Goal: Share content: Share content

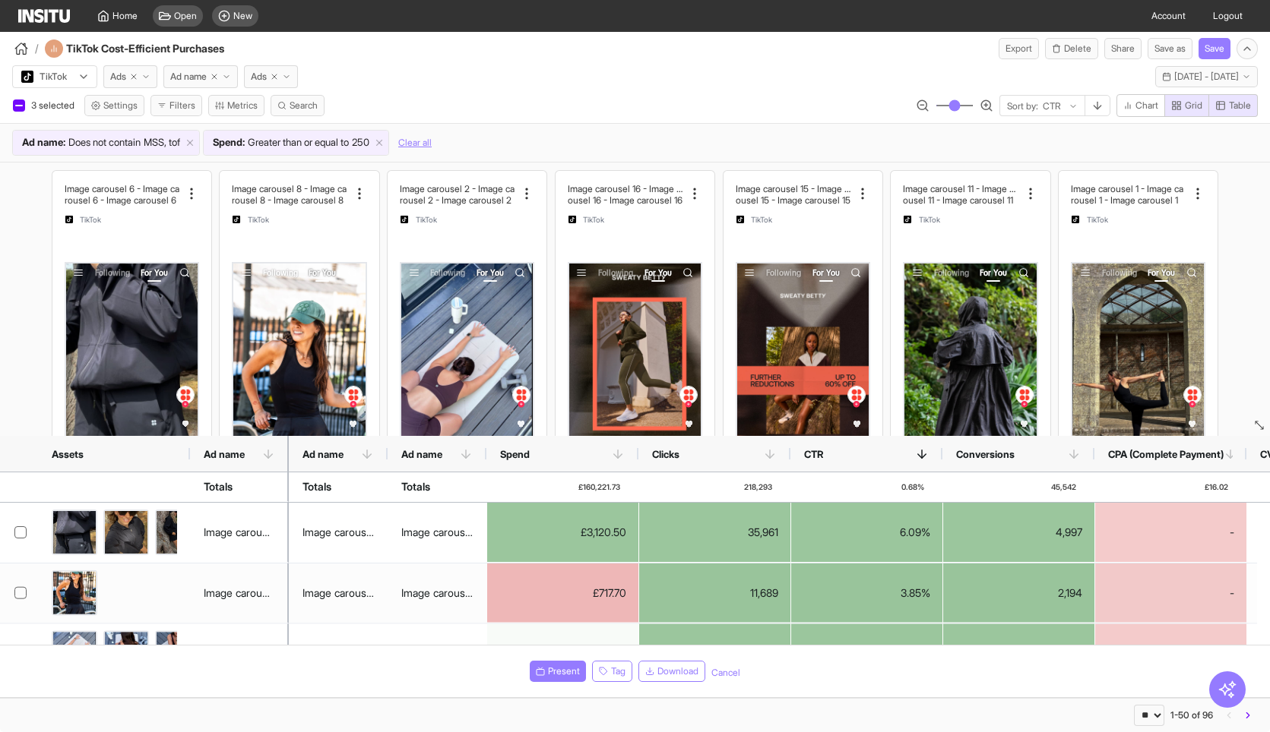
select select "**"
click at [185, 24] on div "Open" at bounding box center [178, 15] width 50 height 21
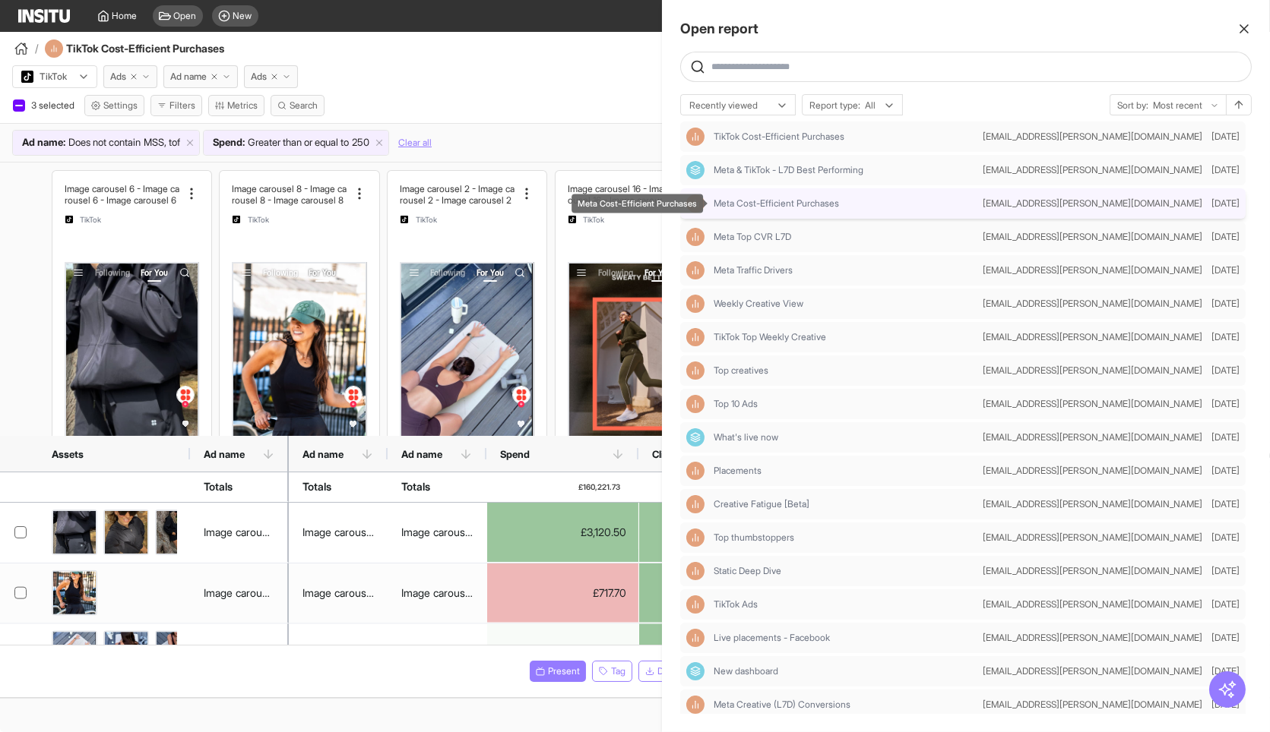
click at [846, 204] on div "Meta Cost-Efficient Purchases" at bounding box center [844, 204] width 263 height 12
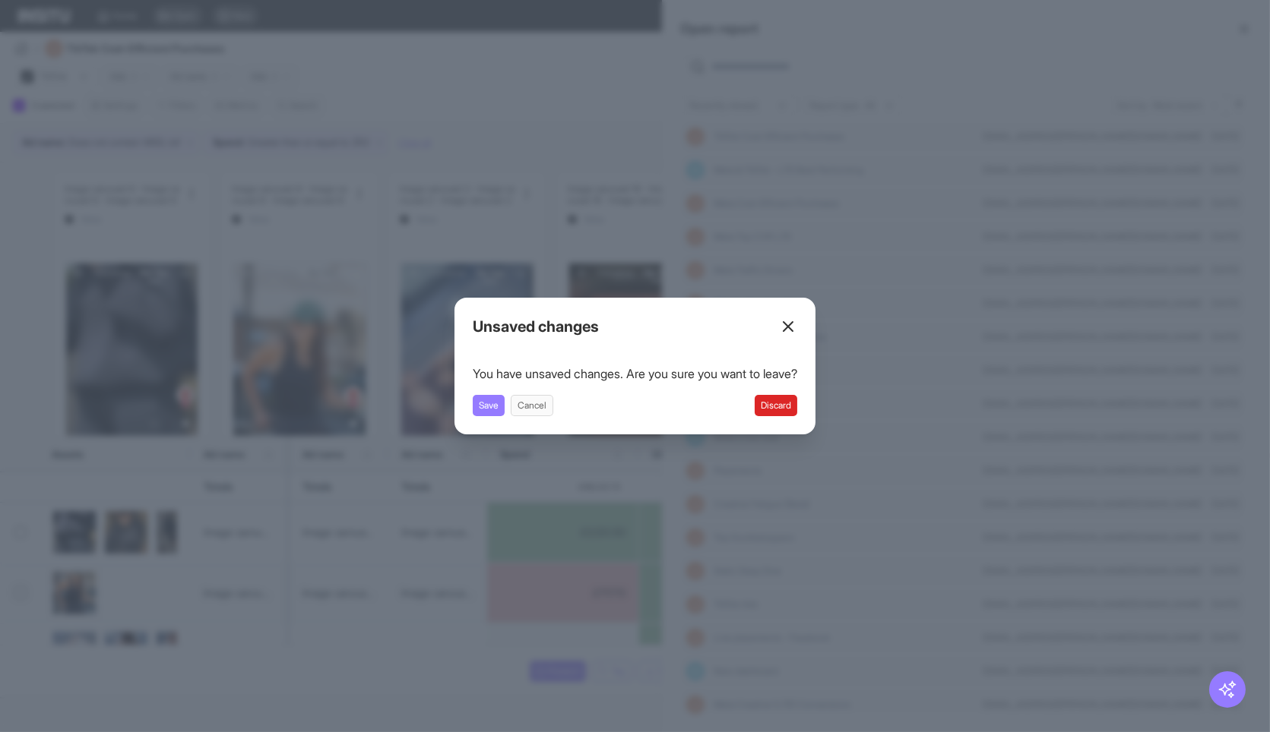
click at [783, 406] on button "Discard" at bounding box center [775, 405] width 43 height 21
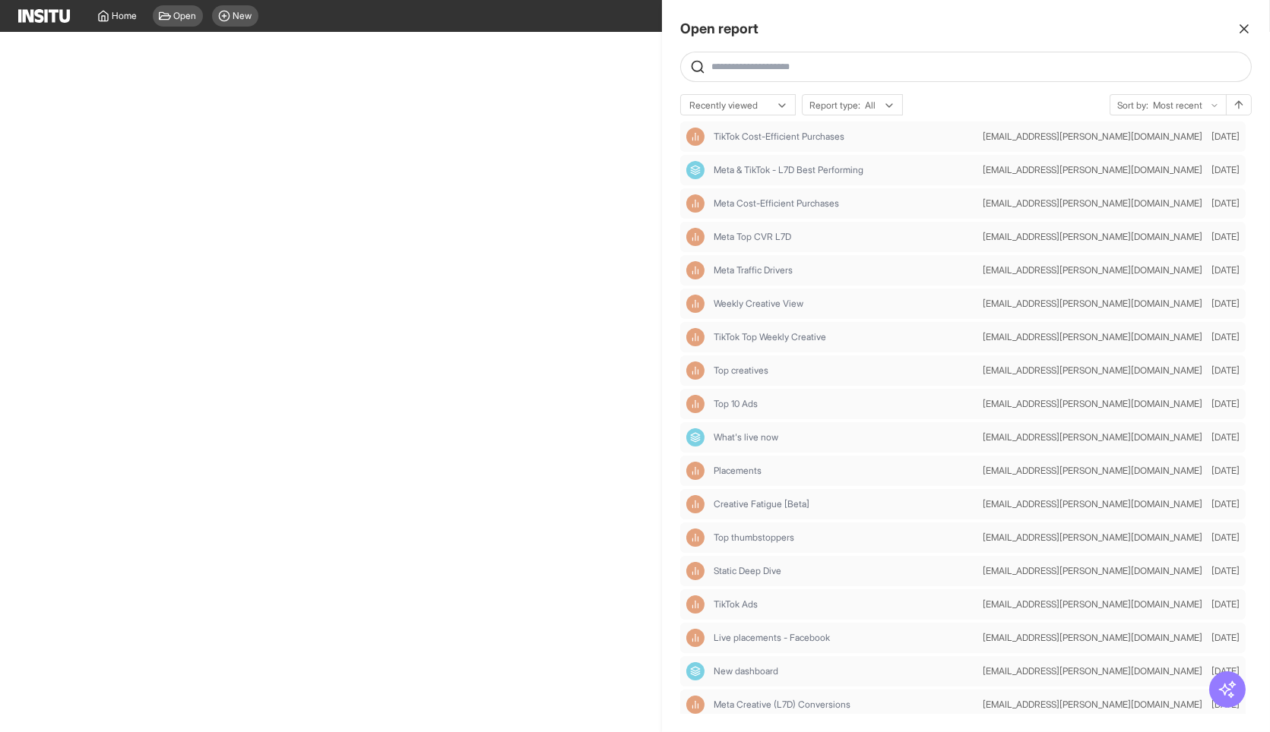
click at [1247, 41] on div "Open report Ask questions like: Which campaigns had the highest spend last mont…" at bounding box center [966, 366] width 608 height 732
click at [1240, 33] on line "button" at bounding box center [1244, 29] width 8 height 8
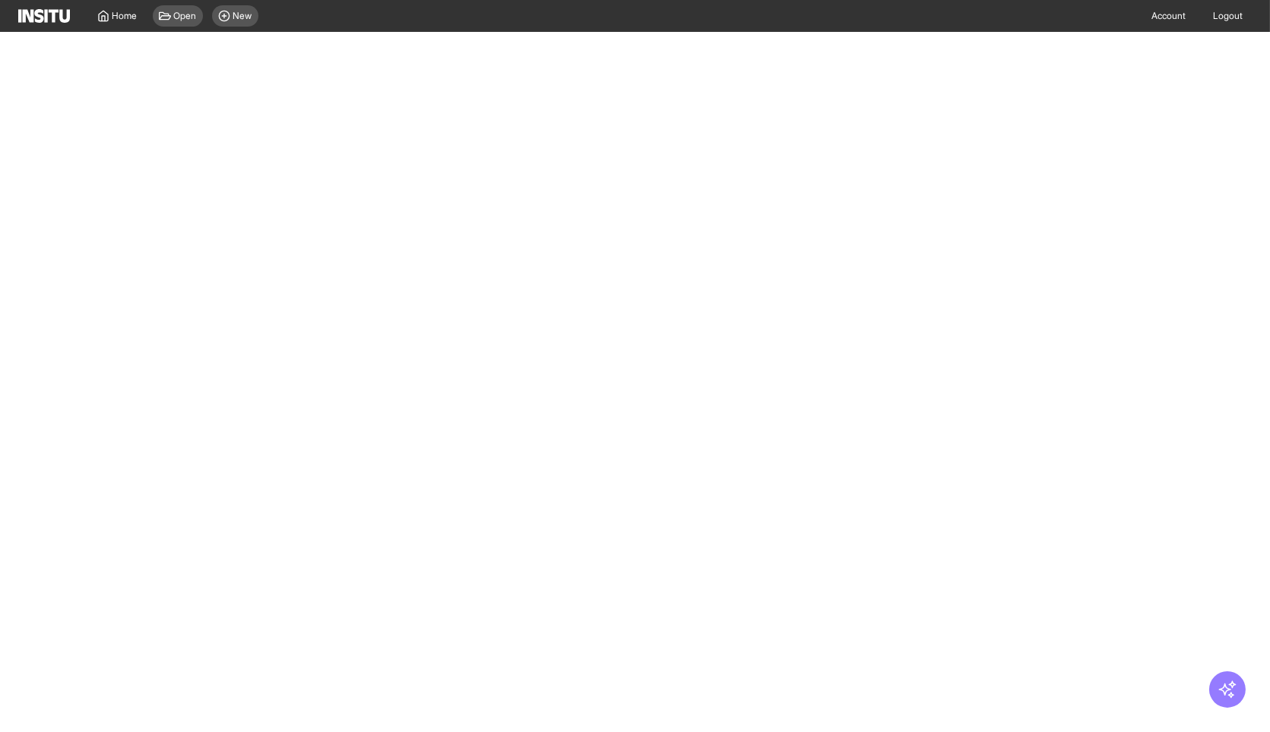
select select "**"
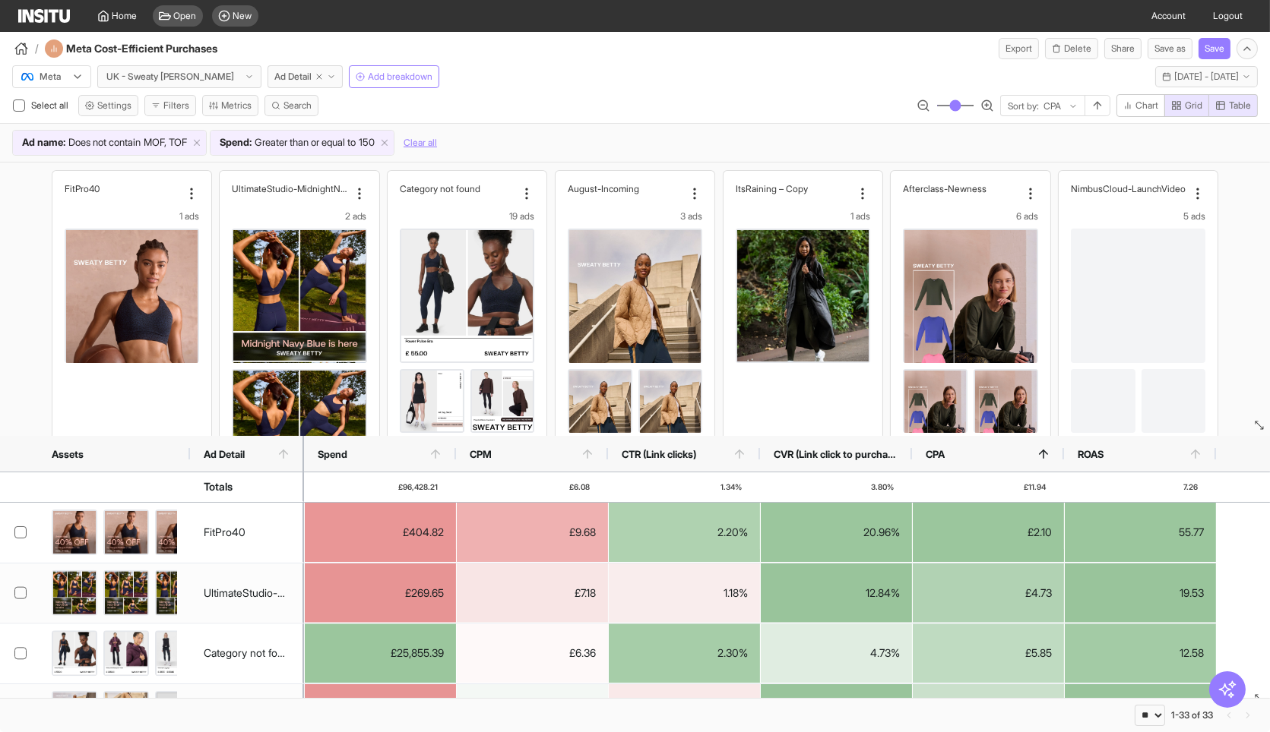
click at [699, 75] on div "Meta UK - Sweaty [PERSON_NAME] Ad Detail Add breakdown Last 7 days - [DATE] - […" at bounding box center [635, 73] width 1270 height 29
click at [1185, 76] on span "[DATE] - [DATE]" at bounding box center [1206, 77] width 65 height 12
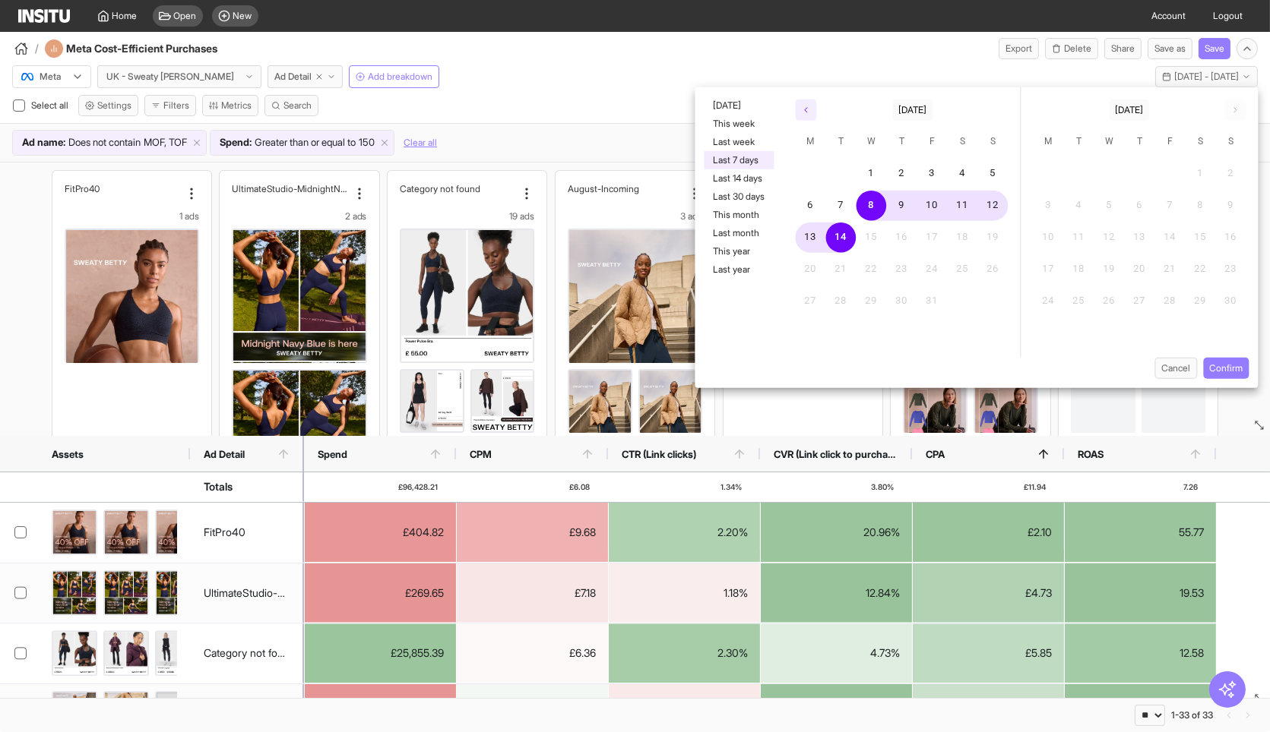
click at [807, 103] on button "button" at bounding box center [805, 110] width 21 height 21
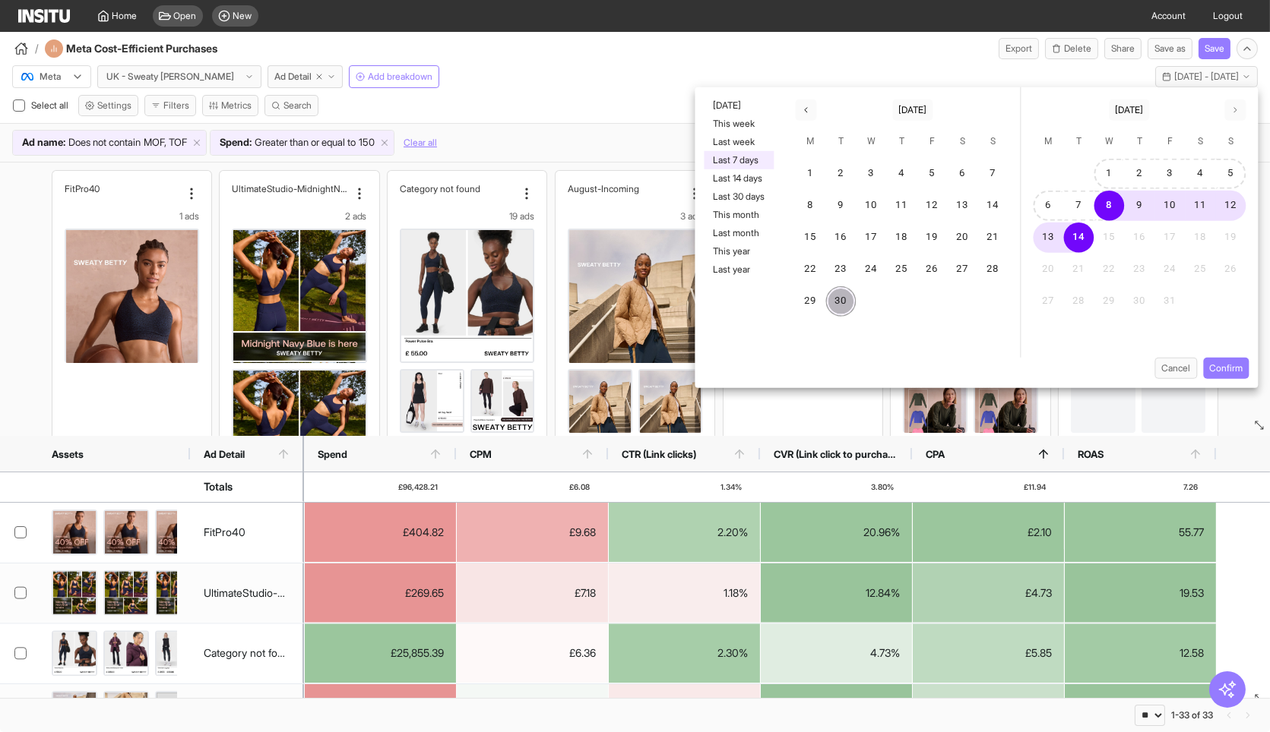
click at [836, 296] on button "30" at bounding box center [841, 301] width 30 height 30
click at [842, 296] on button "30" at bounding box center [841, 301] width 30 height 30
click at [809, 100] on button "button" at bounding box center [805, 110] width 21 height 21
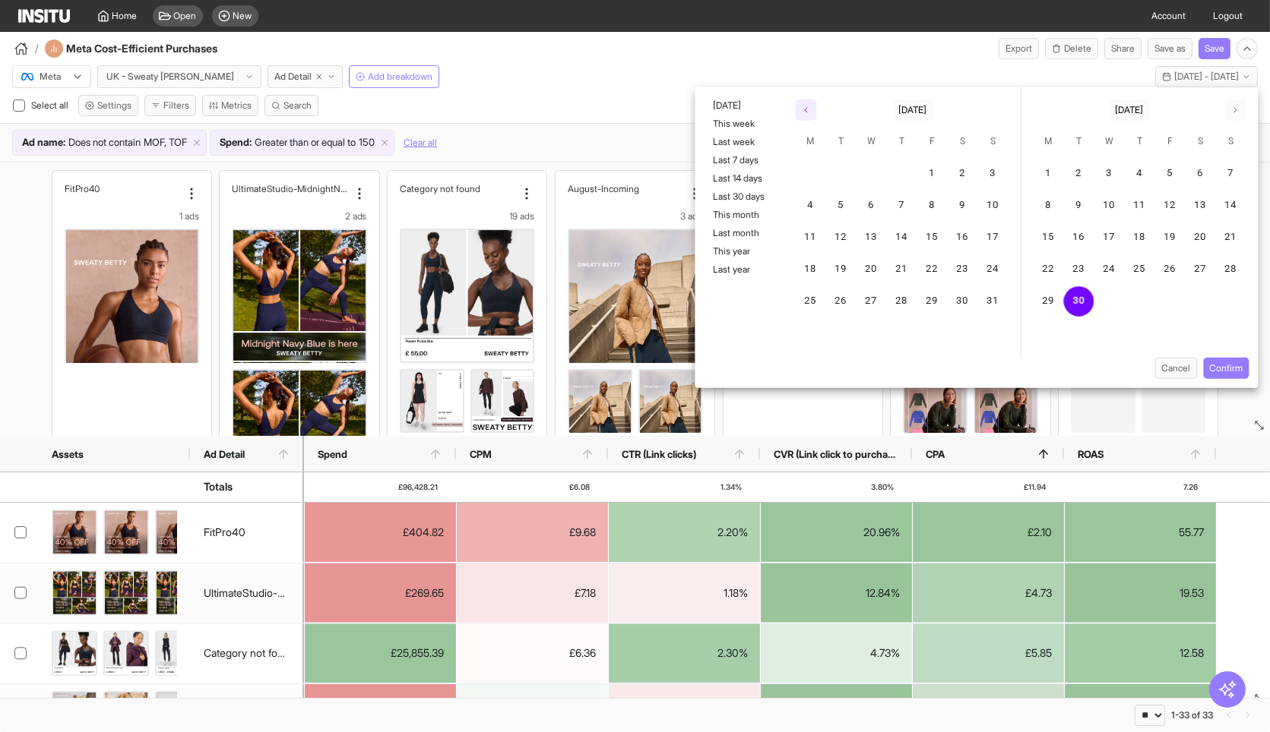
click at [809, 100] on button "button" at bounding box center [805, 110] width 21 height 21
click at [842, 172] on button "1" at bounding box center [841, 174] width 30 height 30
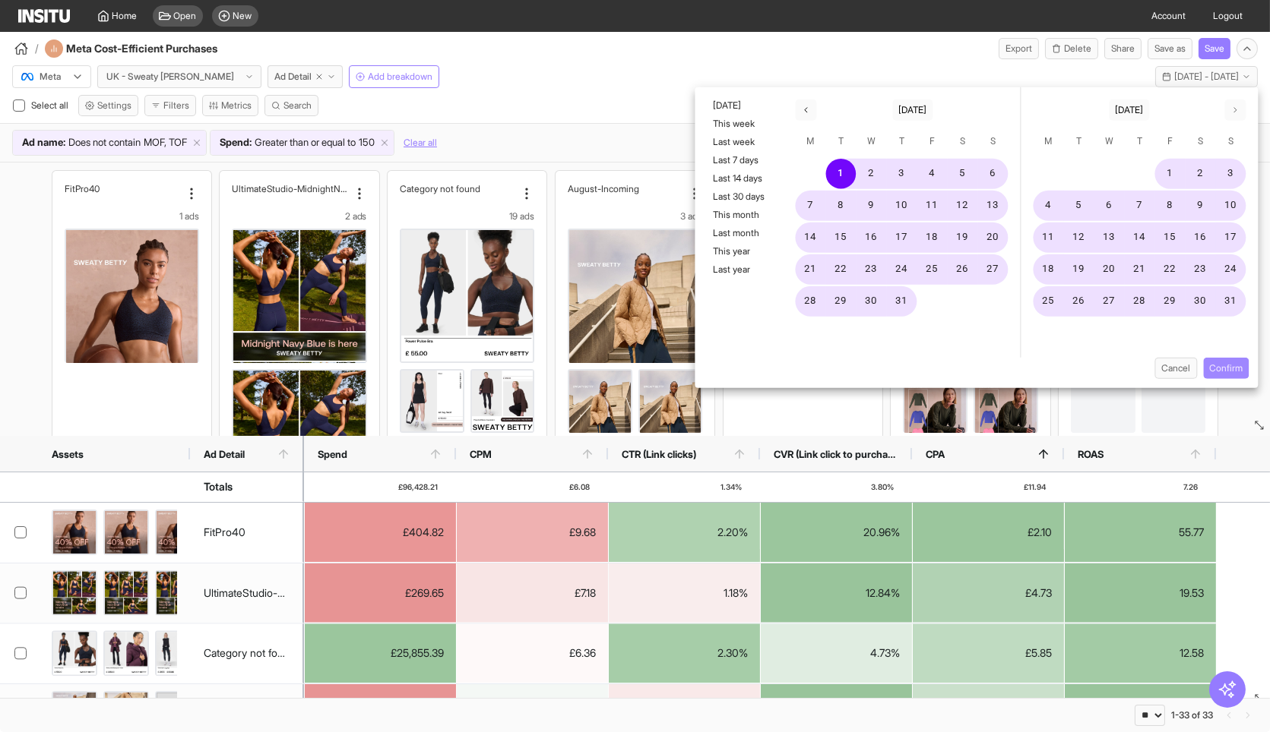
click at [1238, 364] on button "Confirm" at bounding box center [1226, 368] width 46 height 21
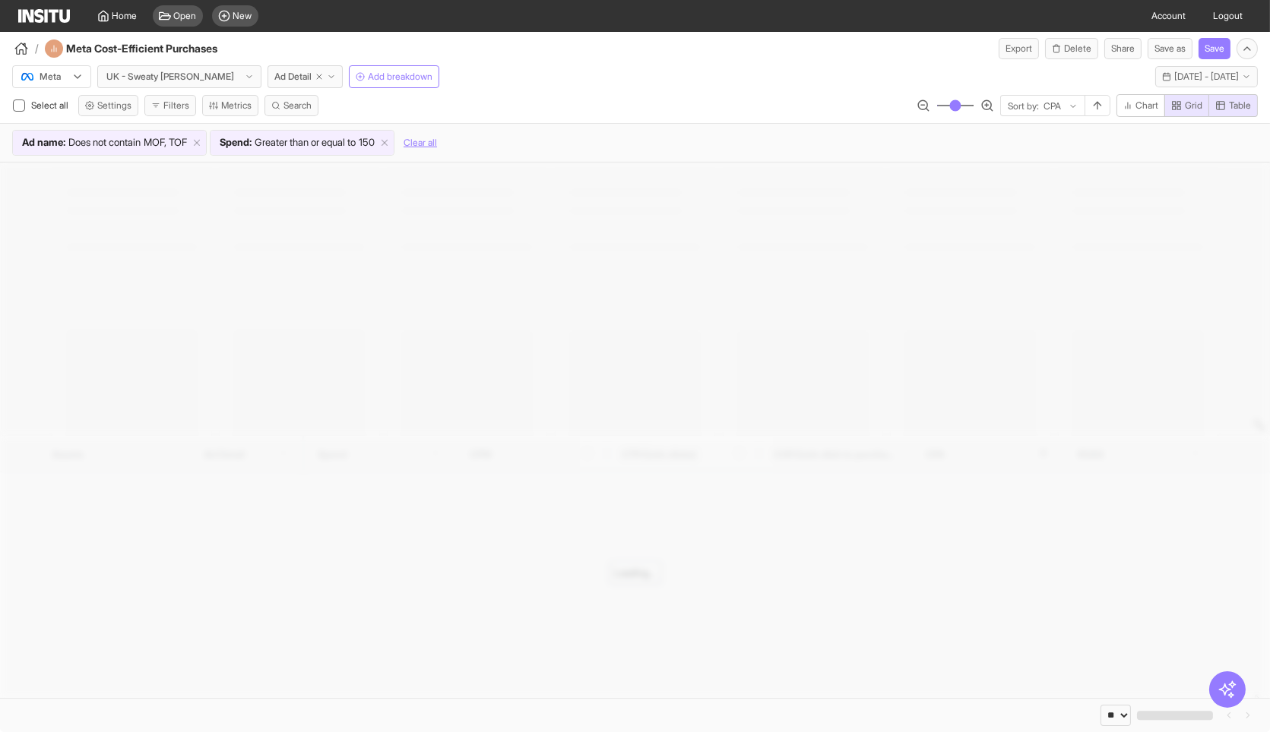
click at [842, 57] on div "/ Meta Cost-Efficient Purchases Export Delete Share Save as Save" at bounding box center [635, 45] width 1270 height 27
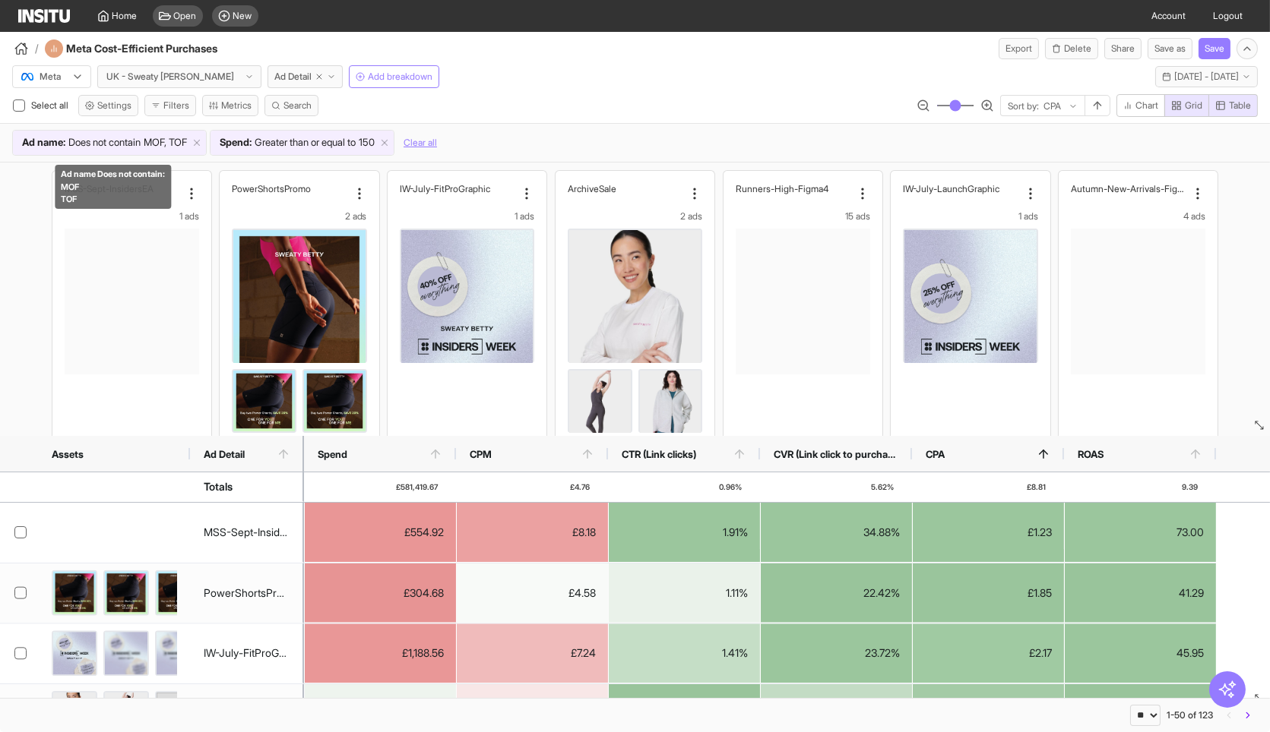
click at [171, 144] on span "MOF, TOF" at bounding box center [165, 142] width 43 height 15
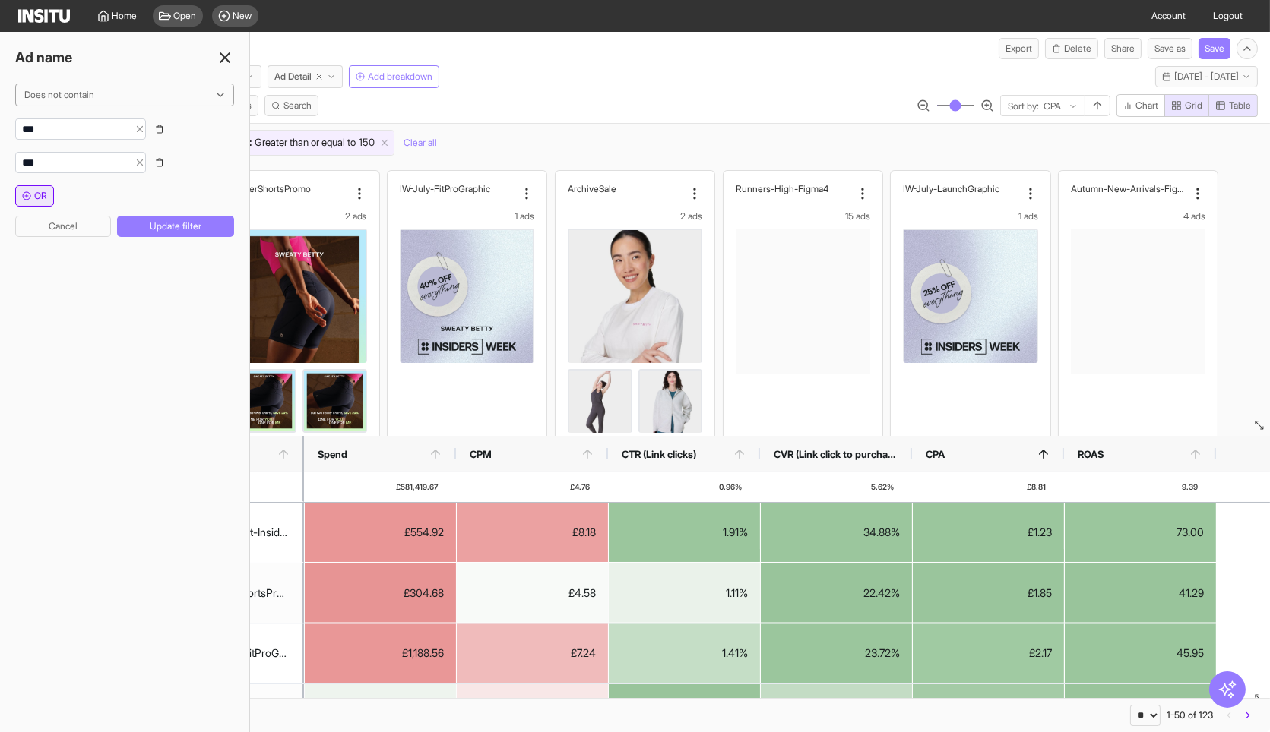
click at [30, 186] on button "OR" at bounding box center [34, 195] width 39 height 21
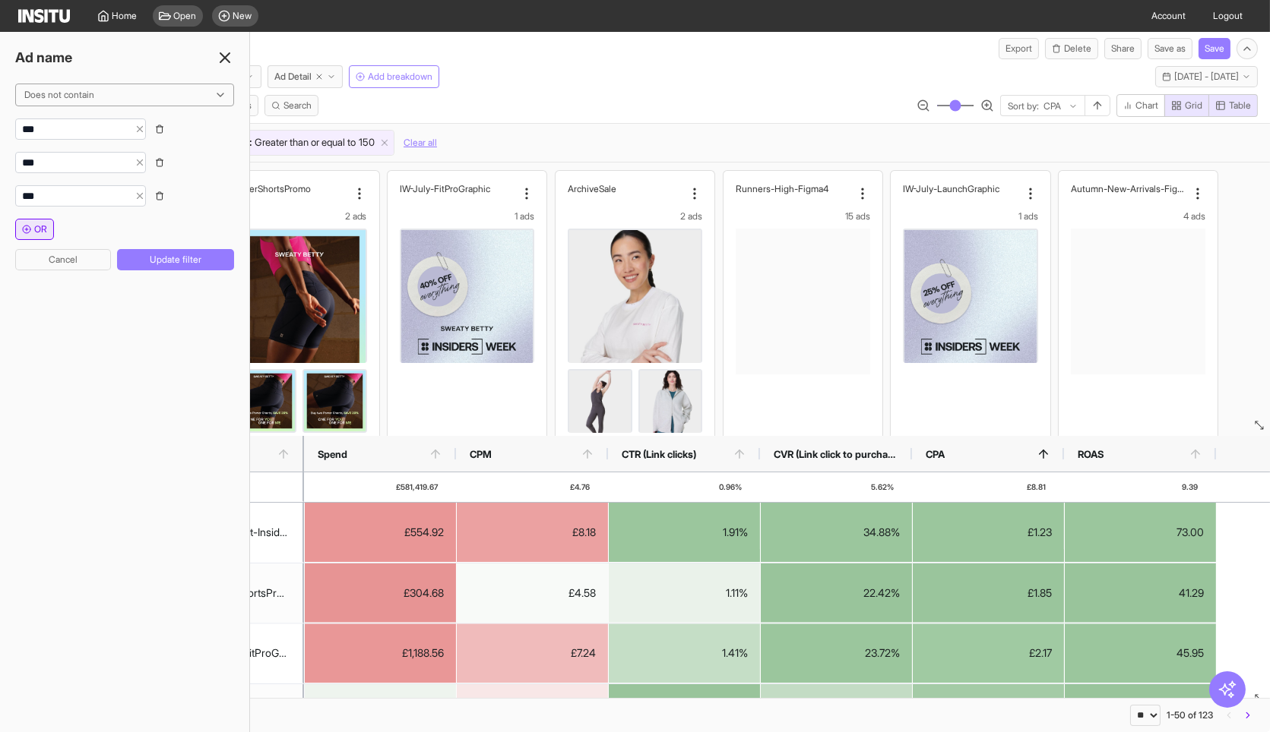
type input "***"
click at [39, 226] on span "OR" at bounding box center [40, 229] width 13 height 12
type input "***"
click at [40, 254] on button "OR" at bounding box center [34, 262] width 39 height 21
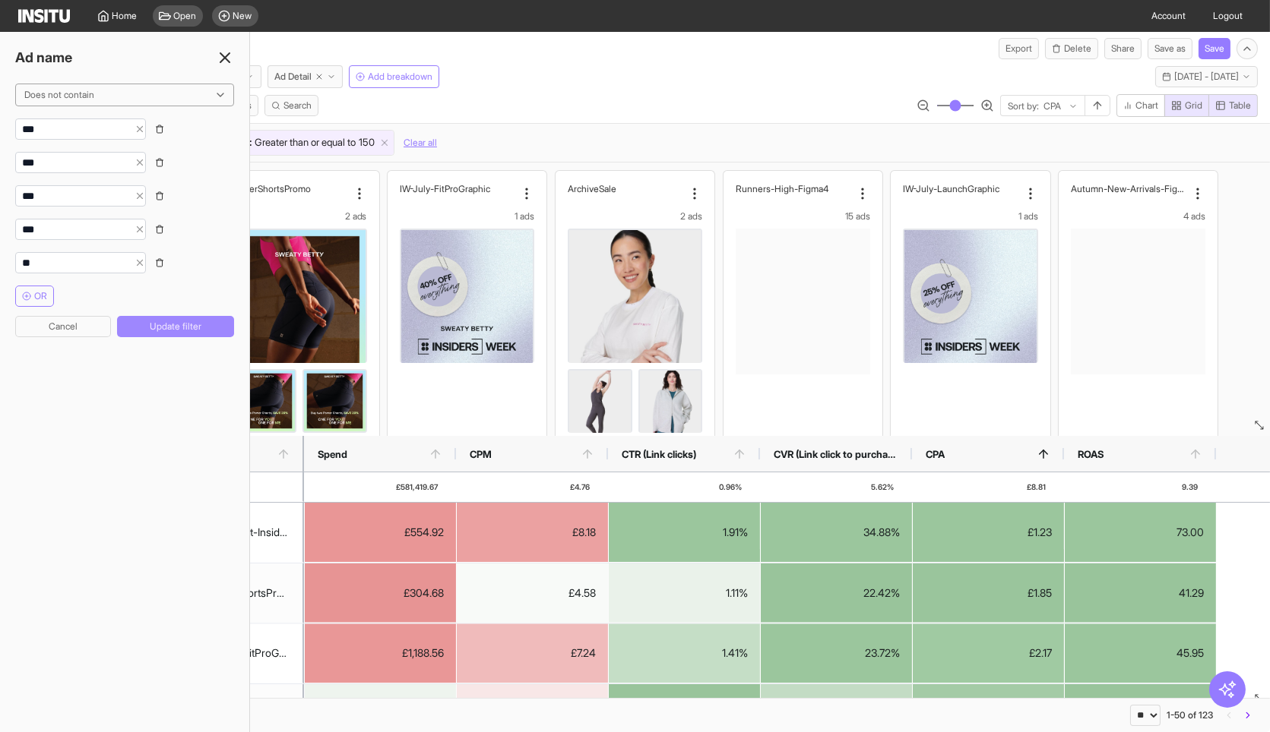
type input "**"
click at [150, 324] on button "Update filter" at bounding box center [175, 326] width 117 height 21
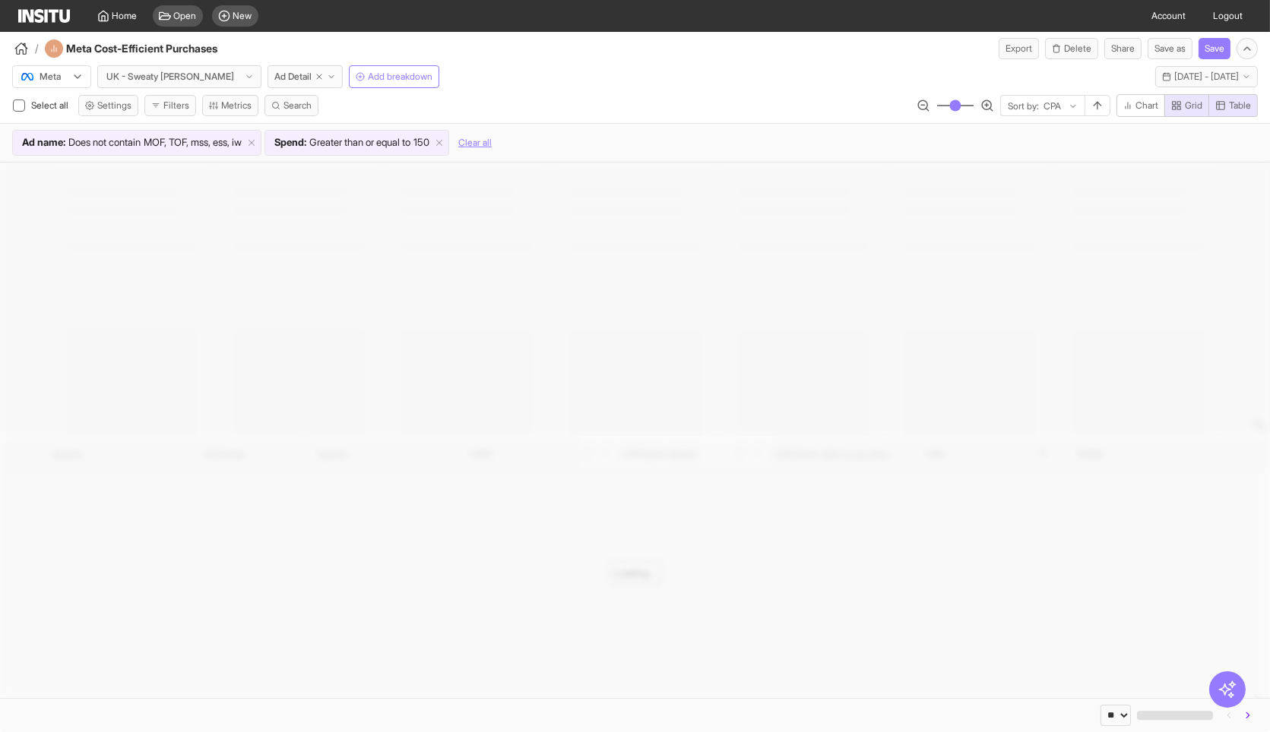
click at [571, 96] on div "Select all Settings Filters Metrics Search Sort by: CPA Chart Grid Table" at bounding box center [635, 108] width 1270 height 29
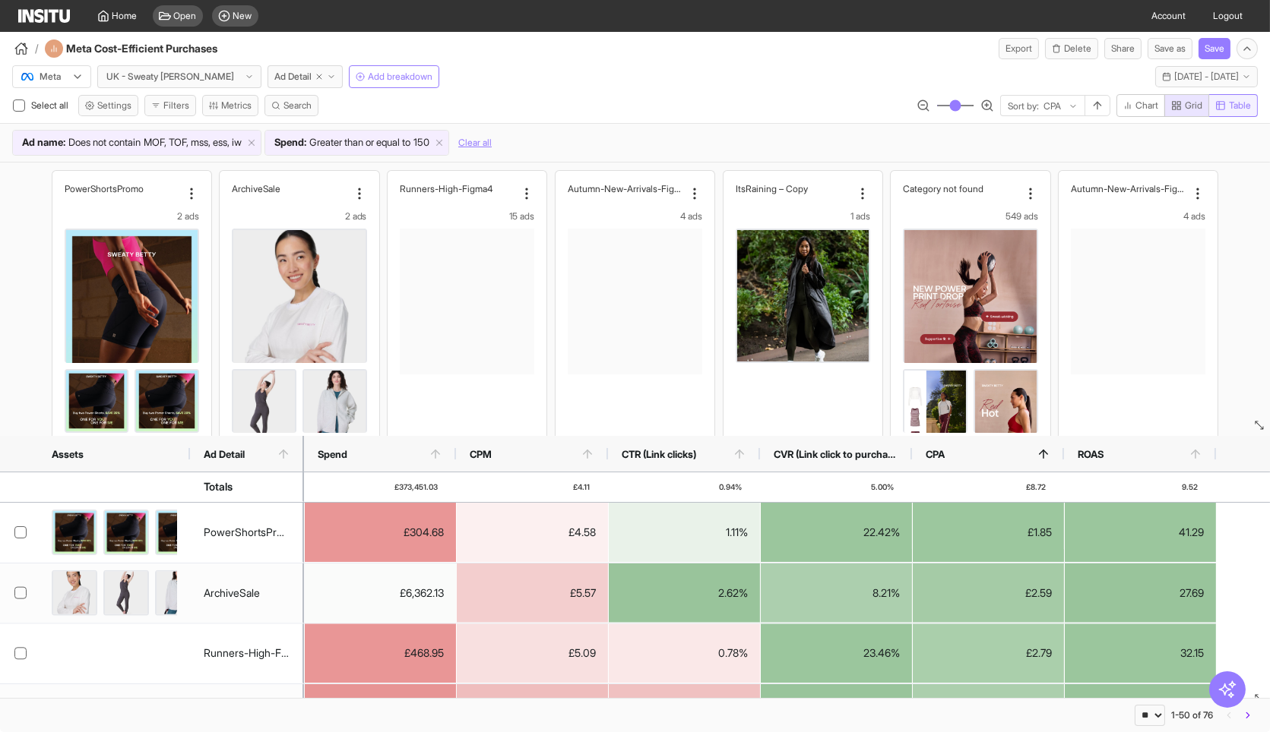
click at [1231, 106] on span "Table" at bounding box center [1240, 106] width 22 height 12
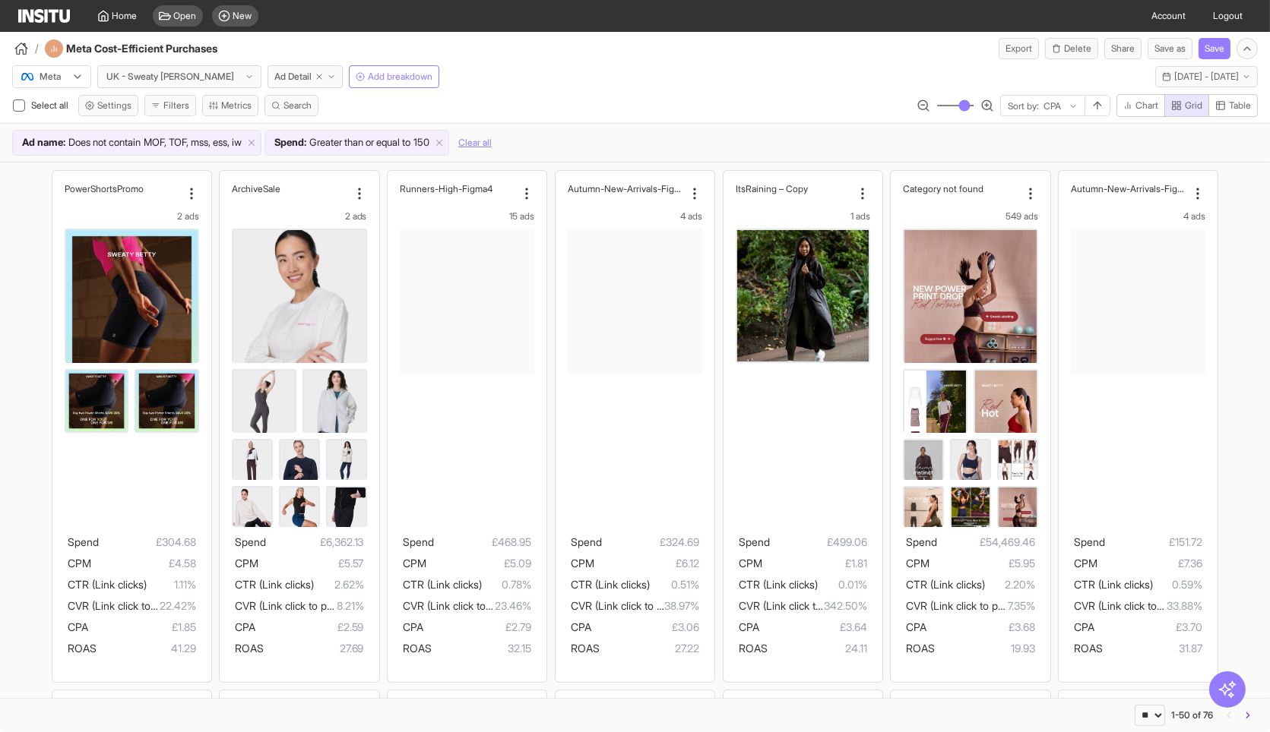
click at [789, 60] on div "Meta UK - Sweaty [PERSON_NAME] Ad Detail Add breakdown [DATE] - [DATE] [DATE] -…" at bounding box center [635, 73] width 1270 height 29
click at [437, 151] on div "Spend : Greater than or equal to 150" at bounding box center [356, 143] width 183 height 24
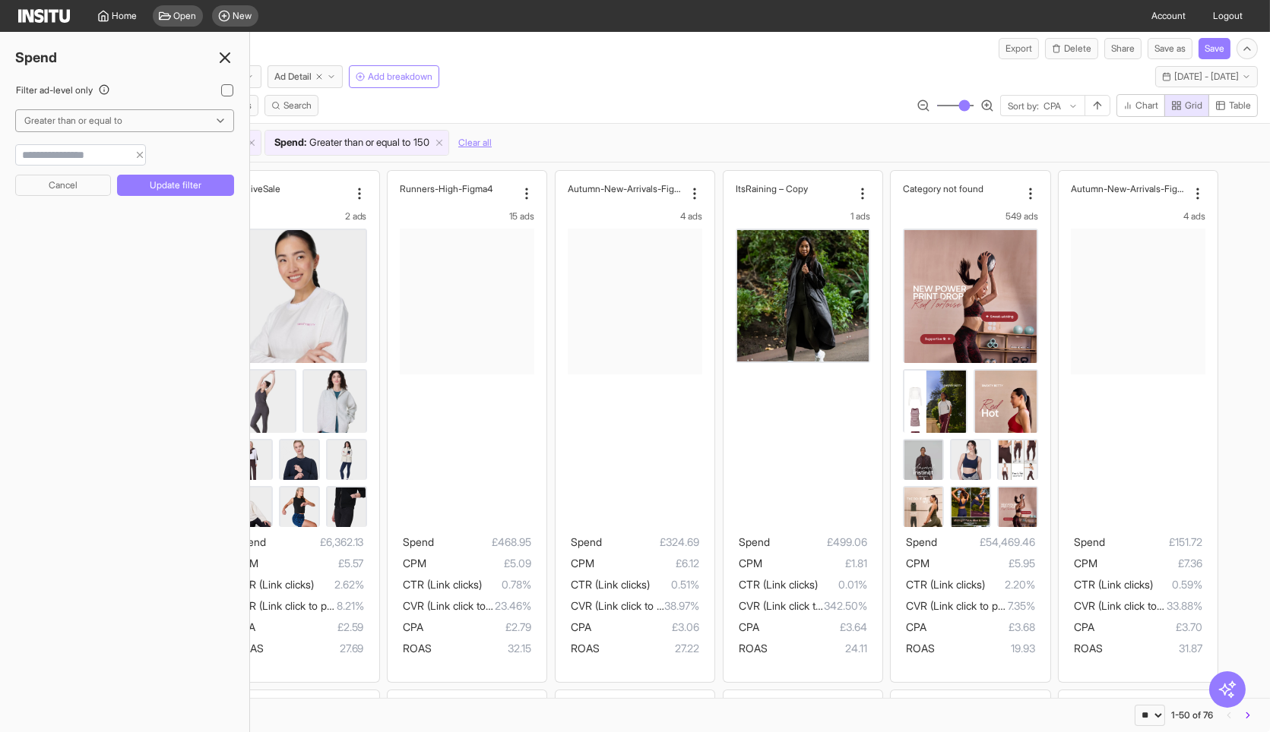
drag, startPoint x: 104, startPoint y: 158, endPoint x: 0, endPoint y: 142, distance: 105.3
click at [2, 142] on div "Filter ad-level only Greater than or equal to *** Cancel Update filter" at bounding box center [124, 152] width 249 height 137
type input "***"
click at [167, 185] on button "Update filter" at bounding box center [175, 185] width 117 height 21
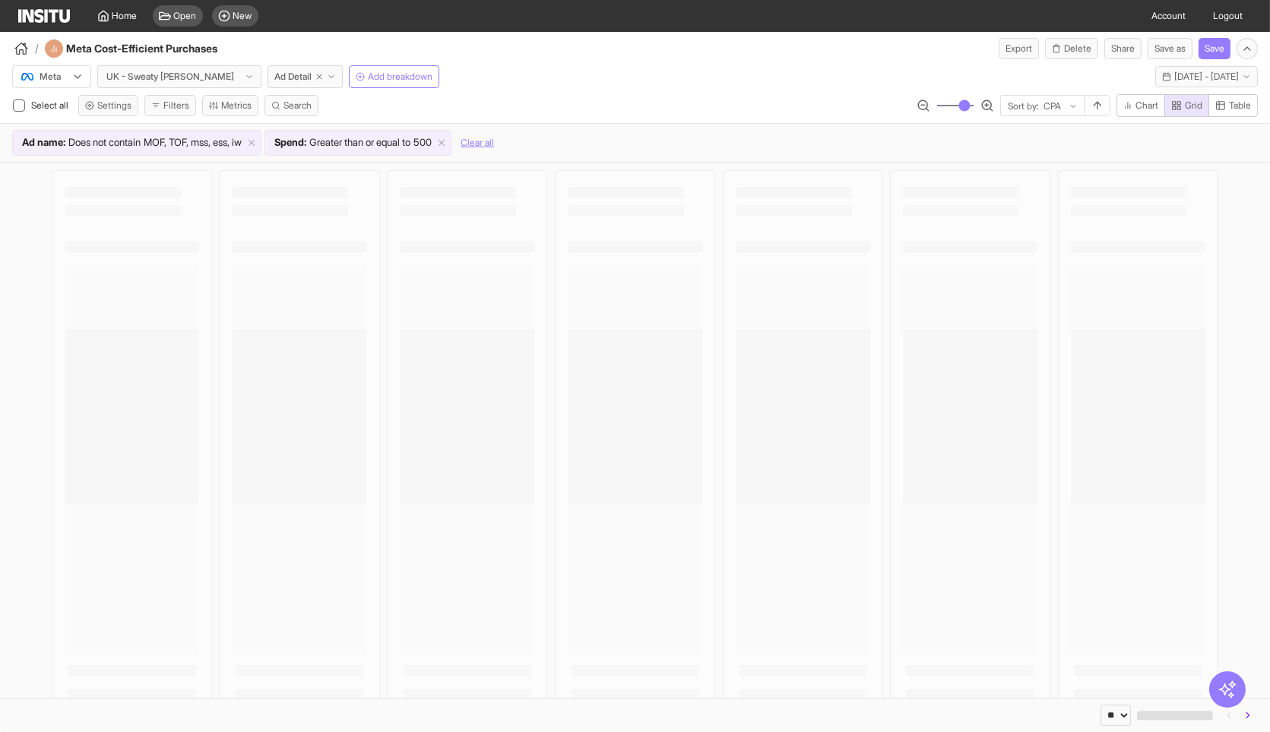
click at [573, 80] on div "Meta UK - Sweaty [PERSON_NAME] Ad Detail Add breakdown [DATE] - [DATE] [DATE] -…" at bounding box center [635, 73] width 1270 height 29
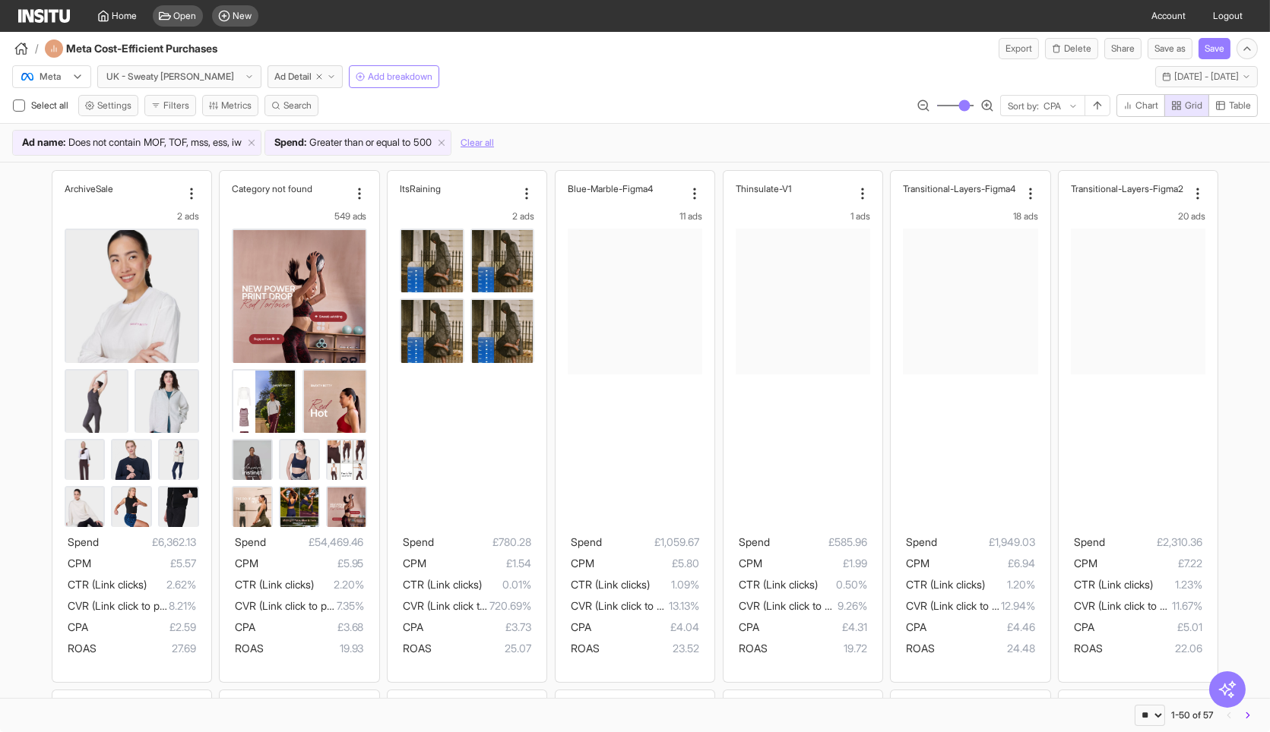
click at [652, 58] on div "/ Meta Cost-Efficient Purchases Export Delete Share Save as Save" at bounding box center [635, 45] width 1270 height 27
click at [676, 65] on div "Meta UK - Sweaty [PERSON_NAME] Ad Detail Add breakdown [DATE] - [DATE] [DATE] -…" at bounding box center [635, 73] width 1270 height 29
click at [665, 77] on div "Meta UK - Sweaty [PERSON_NAME] Ad Detail Add breakdown [DATE] - [DATE] [DATE] -…" at bounding box center [635, 73] width 1270 height 29
click at [821, 90] on div "Meta UK - Sweaty [PERSON_NAME] Ad Detail Add breakdown [DATE] - [DATE] [DATE] -…" at bounding box center [635, 110] width 1270 height 103
click at [584, 82] on div "Meta UK - Sweaty [PERSON_NAME] Ad Detail Add breakdown [DATE] - [DATE] [DATE] -…" at bounding box center [635, 73] width 1270 height 29
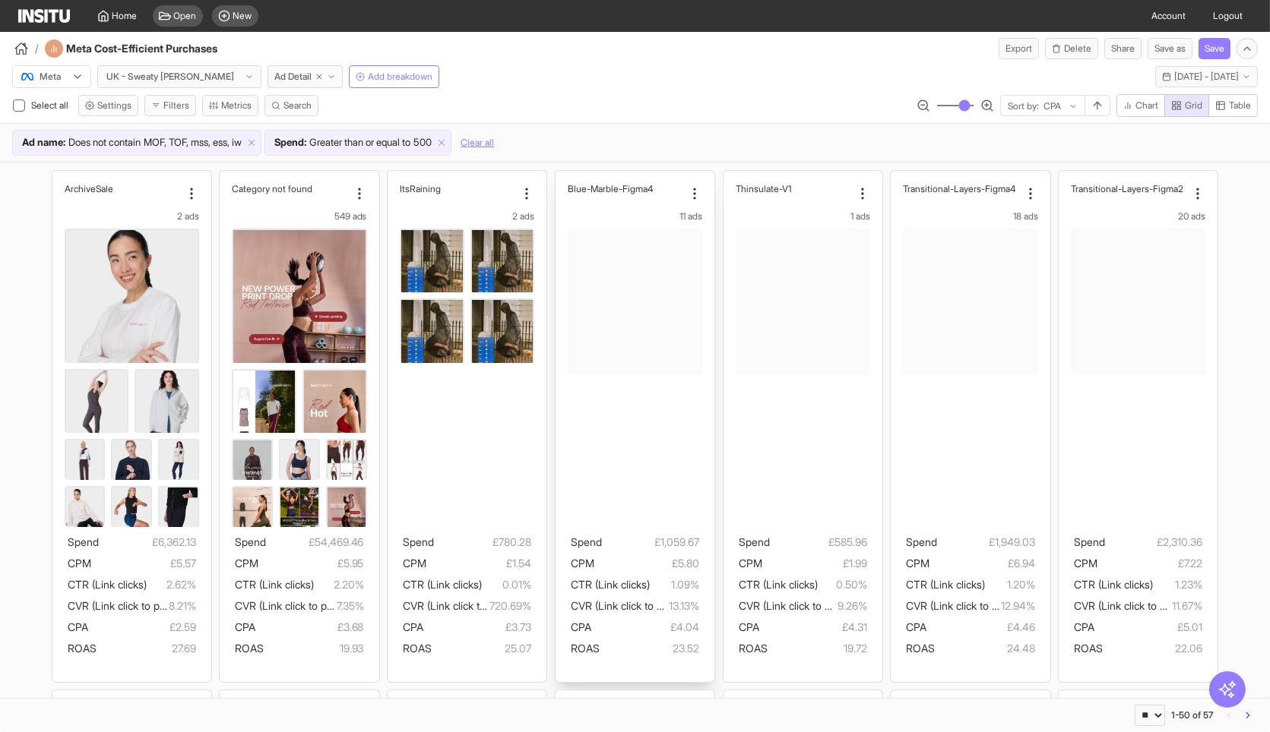
click at [618, 335] on div at bounding box center [635, 302] width 134 height 146
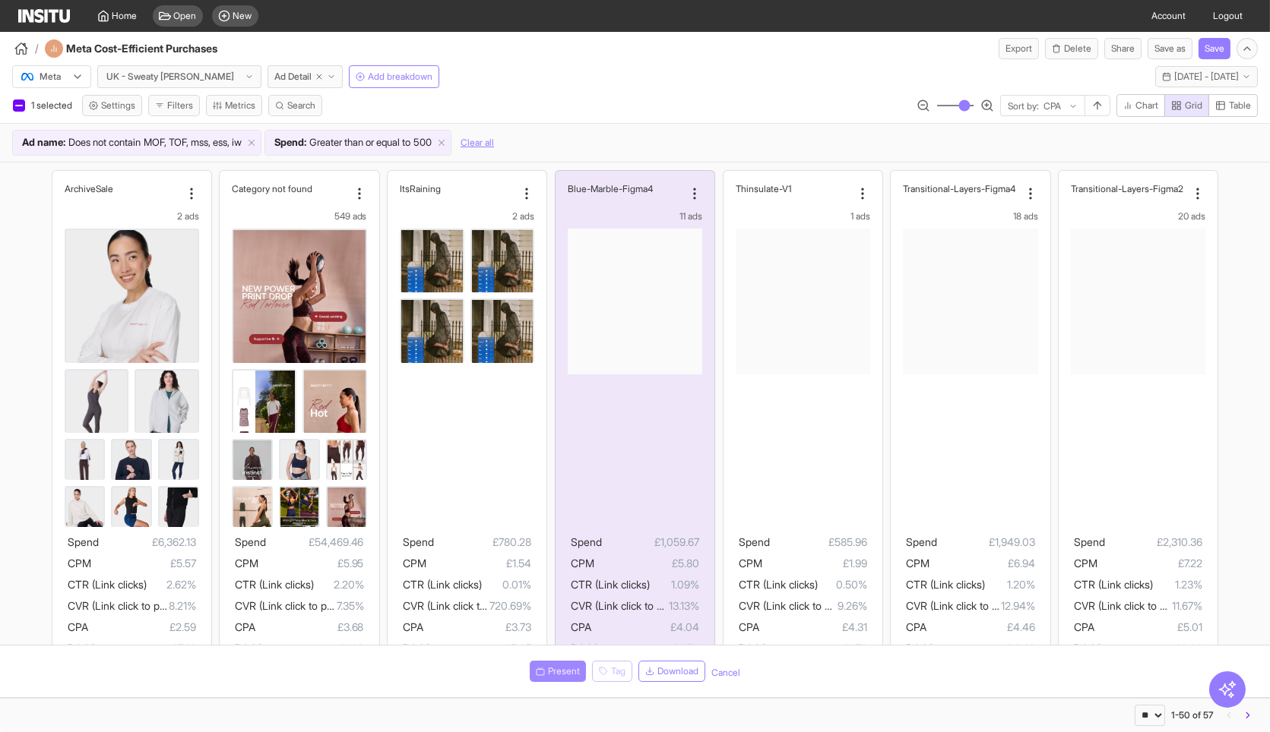
click at [571, 661] on button "Present" at bounding box center [558, 671] width 56 height 21
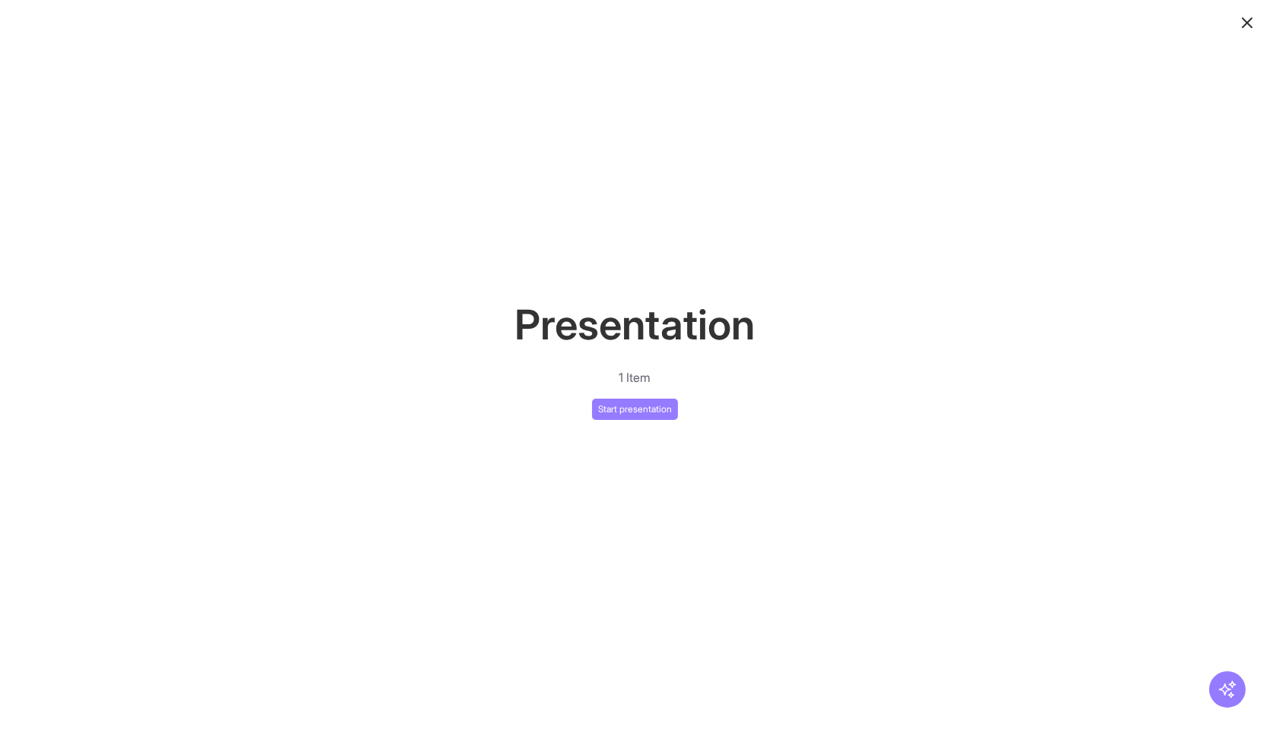
click at [1254, 30] on icon "button" at bounding box center [1247, 23] width 18 height 18
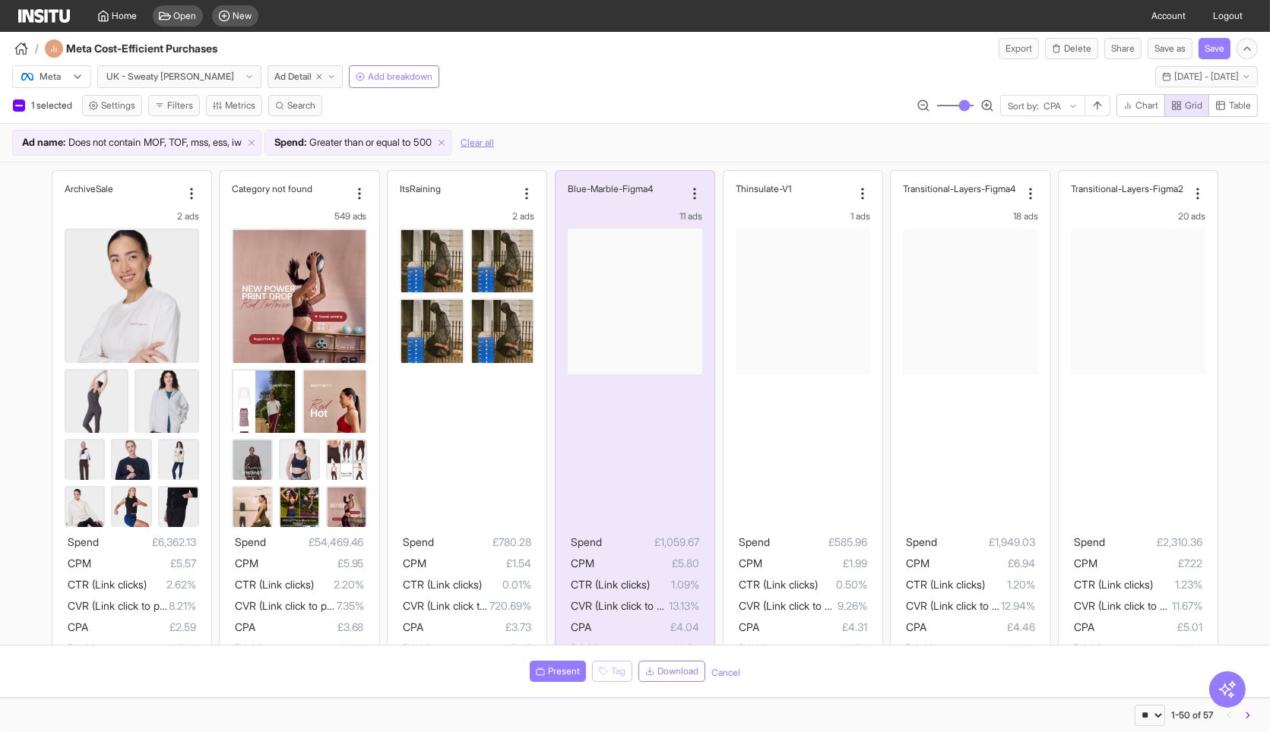
click at [784, 78] on div "Meta UK - Sweaty [PERSON_NAME] Ad Detail Add breakdown [DATE] - [DATE] [DATE] -…" at bounding box center [635, 73] width 1270 height 29
click at [735, 175] on div "Thinsulate-V1 1 ads Spend £585.96 CPM £1.99 CTR (Link clicks) 0.50% CVR (Link c…" at bounding box center [802, 426] width 159 height 511
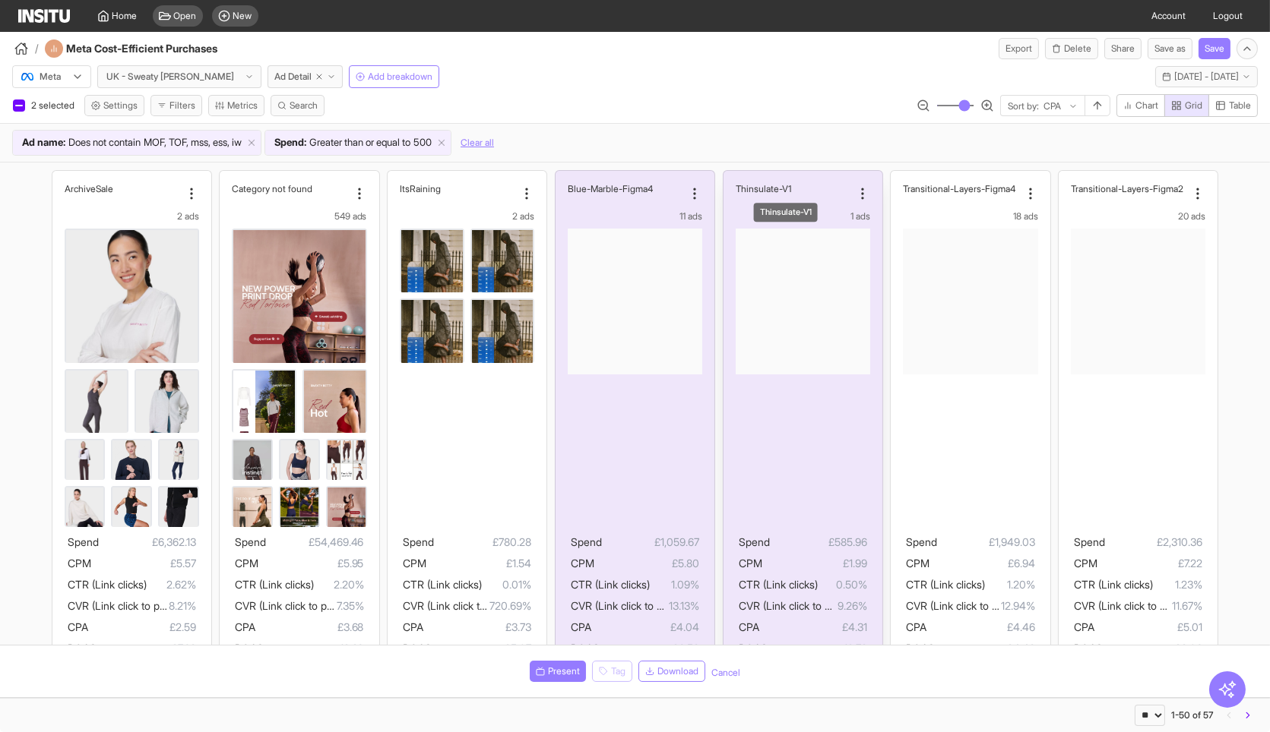
click at [753, 185] on h2 "Thinsulate-V1" at bounding box center [762, 188] width 55 height 11
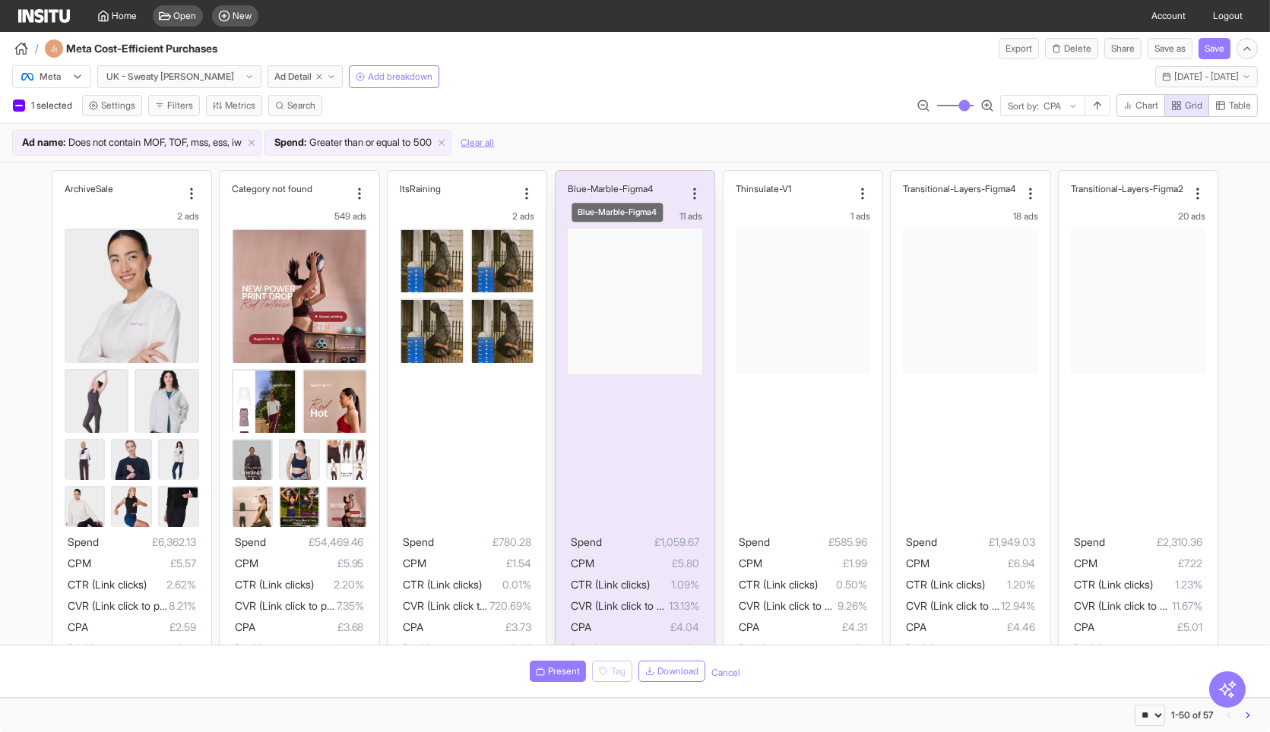
click at [662, 189] on div "Blue-Marble-Figma4" at bounding box center [626, 188] width 116 height 11
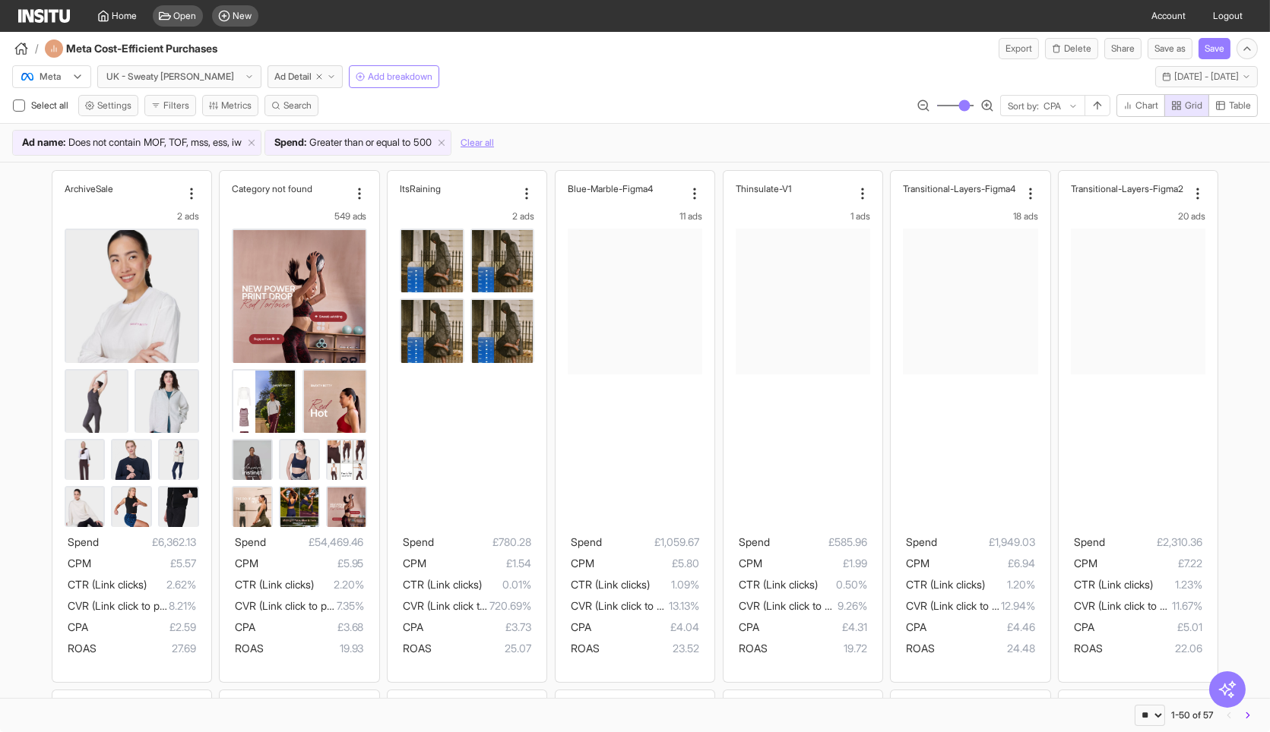
click at [690, 74] on div "Meta UK - Sweaty [PERSON_NAME] Ad Detail Add breakdown [DATE] - [DATE] [DATE] -…" at bounding box center [635, 73] width 1270 height 29
click at [900, 55] on div "/ Meta Cost-Efficient Purchases Export Delete Share Save as Save" at bounding box center [635, 45] width 1270 height 27
click at [745, 59] on div "Meta UK - Sweaty [PERSON_NAME] Ad Detail Add breakdown [DATE] - [DATE] [DATE] -…" at bounding box center [635, 73] width 1270 height 29
click at [1115, 52] on button "Share" at bounding box center [1122, 48] width 37 height 21
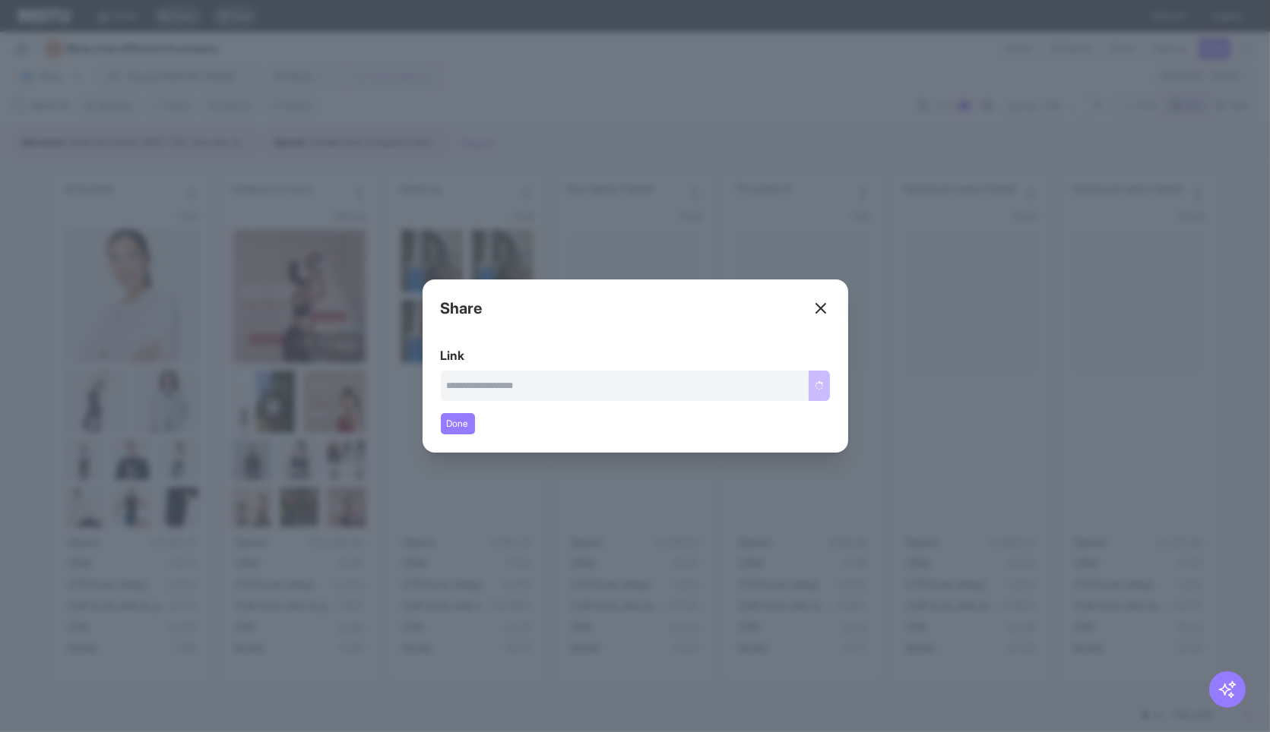
type input "**********"
click at [812, 387] on button "Copy link" at bounding box center [804, 386] width 51 height 30
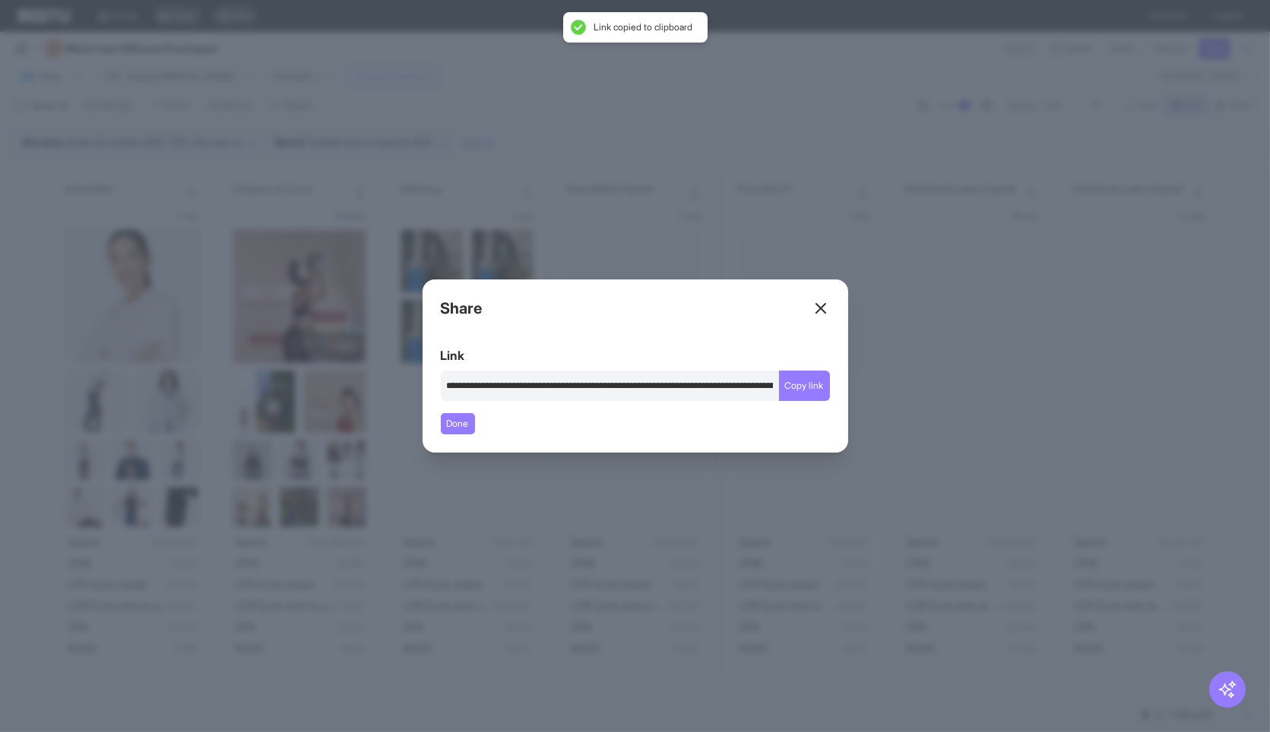
click at [824, 308] on icon at bounding box center [820, 308] width 18 height 18
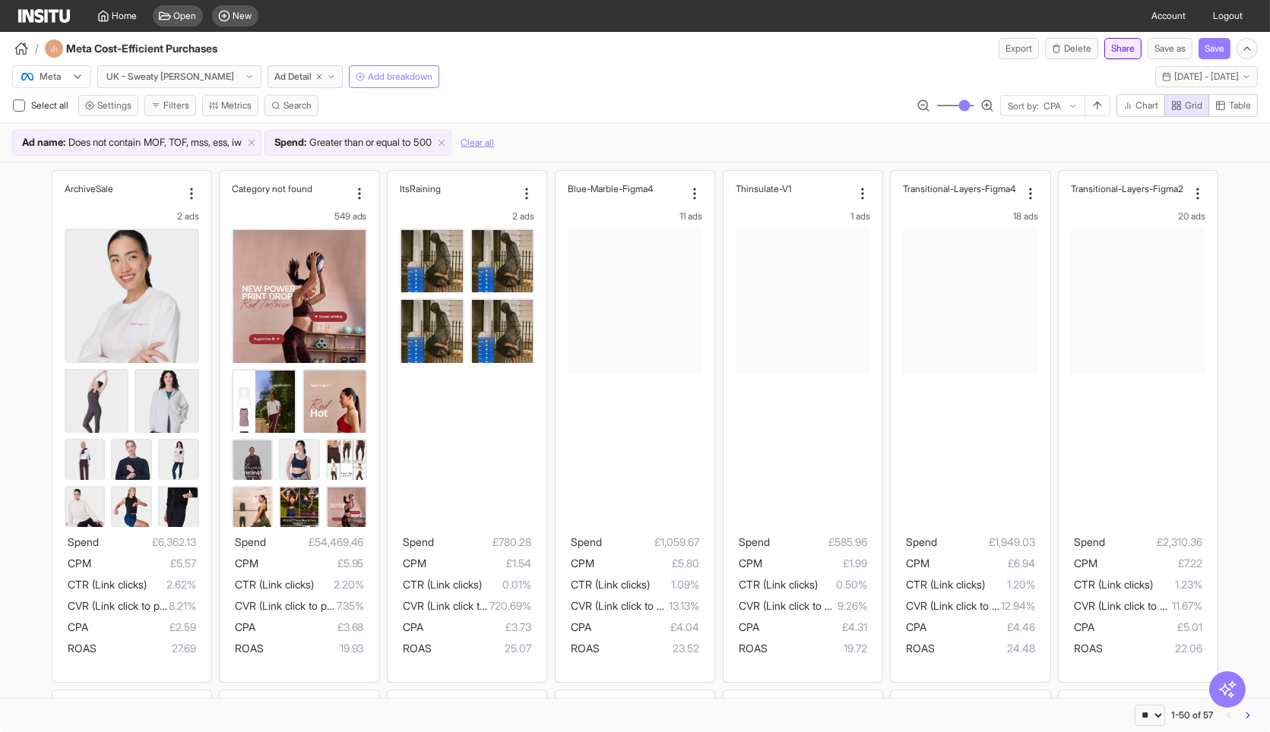
click at [1121, 50] on button "Share" at bounding box center [1122, 48] width 37 height 21
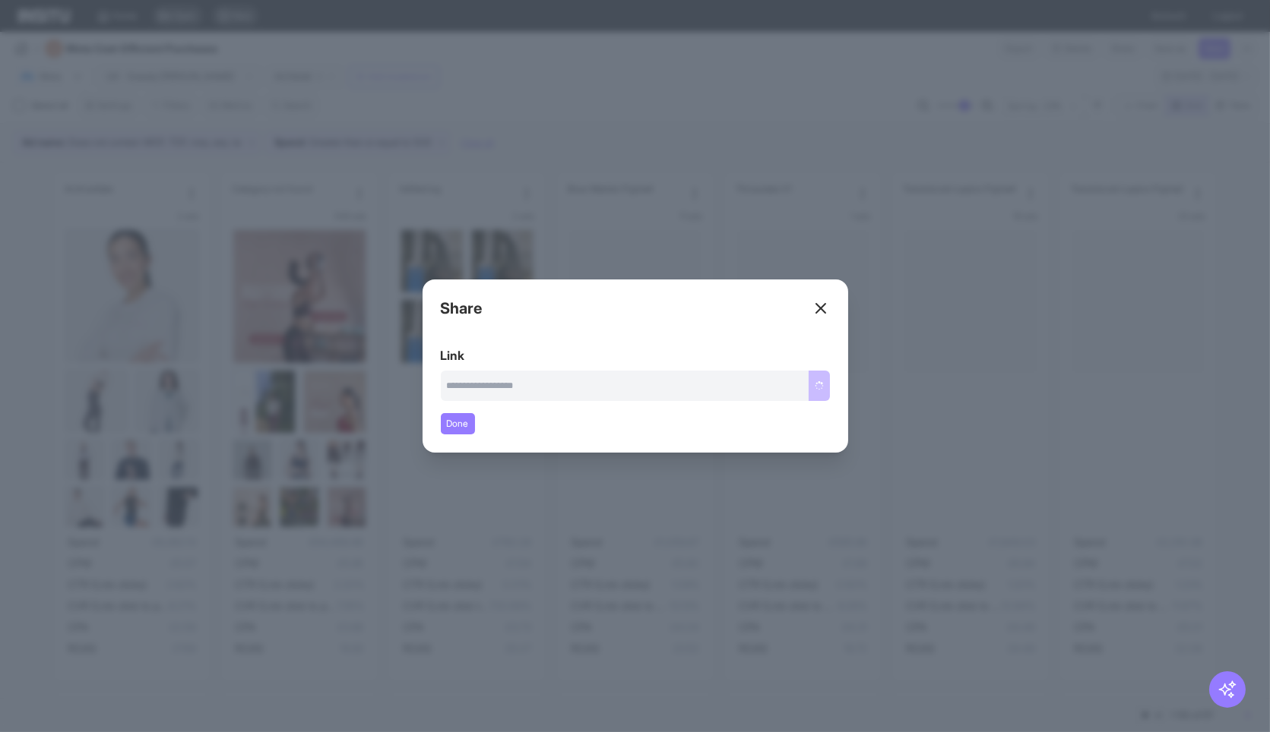
type input "**********"
click at [812, 387] on button "Copy link" at bounding box center [804, 386] width 51 height 30
click at [818, 304] on icon at bounding box center [820, 308] width 18 height 18
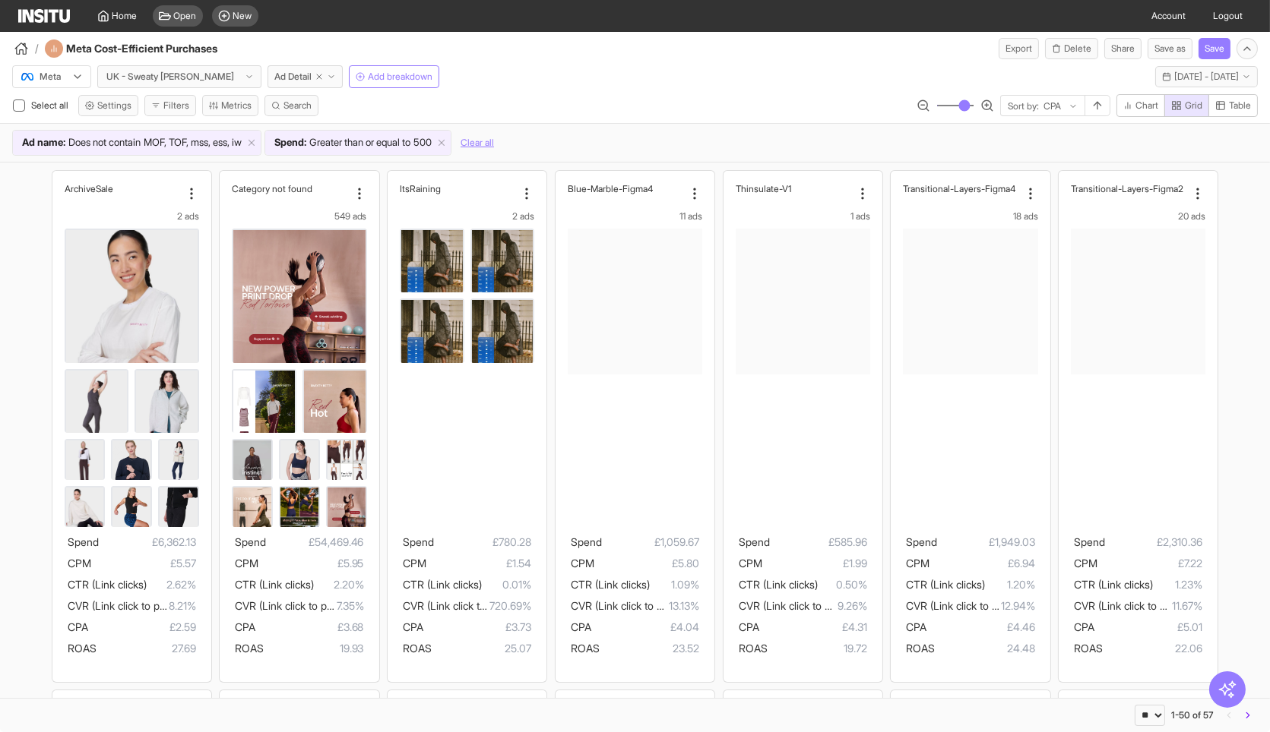
click at [693, 94] on div "Select all Settings Filters Metrics Search Sort by: CPA Chart Grid Table" at bounding box center [635, 108] width 1270 height 29
click at [729, 55] on div "/ Meta Cost-Efficient Purchases Export Delete Share Save as Save" at bounding box center [635, 45] width 1270 height 27
